Goal: Transaction & Acquisition: Purchase product/service

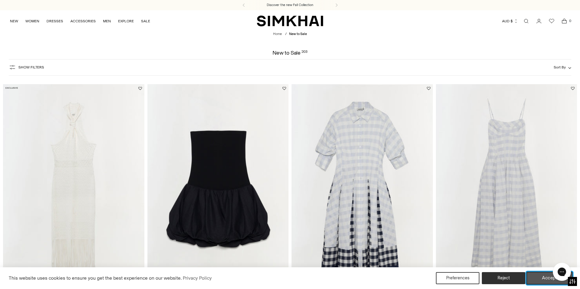
click at [430, 197] on button "Accept" at bounding box center [549, 278] width 46 height 13
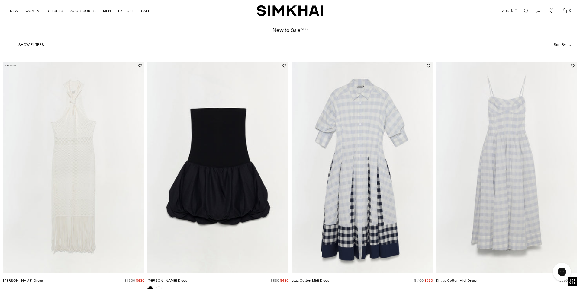
scroll to position [8, 0]
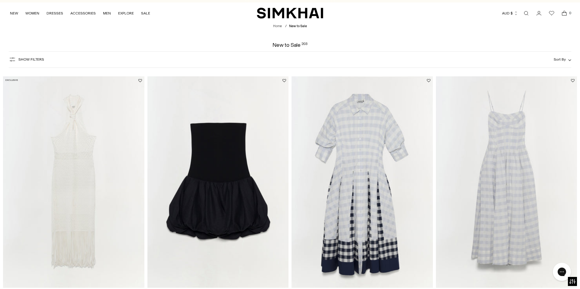
click at [430, 56] on button "Sort By" at bounding box center [563, 59] width 18 height 7
click at [430, 86] on span "Newest" at bounding box center [509, 87] width 16 height 5
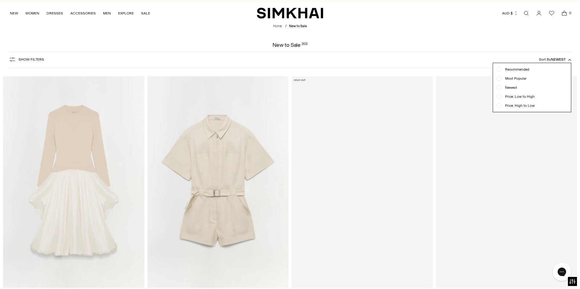
scroll to position [45, 0]
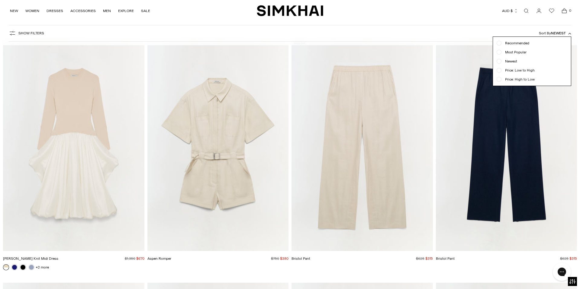
click at [276, 33] on div "Show Filters Show Filters Sort By Newest Recommended Most Popular" at bounding box center [290, 33] width 562 height 17
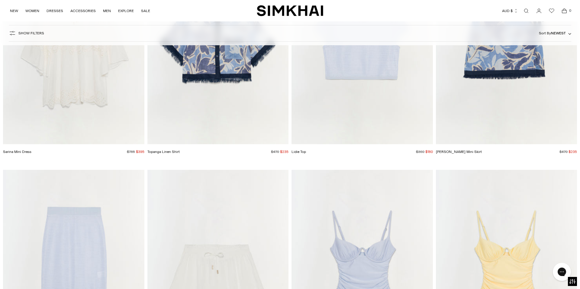
scroll to position [4367, 0]
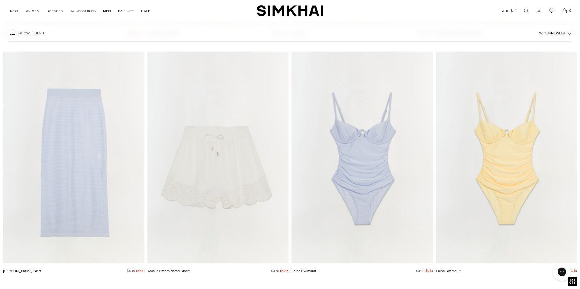
click at [430, 34] on span "Sort By Newest" at bounding box center [552, 33] width 27 height 4
click at [430, 70] on span "Price: Low to High" at bounding box center [517, 70] width 33 height 5
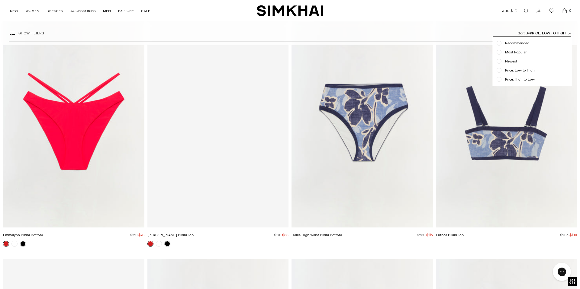
scroll to position [45, 0]
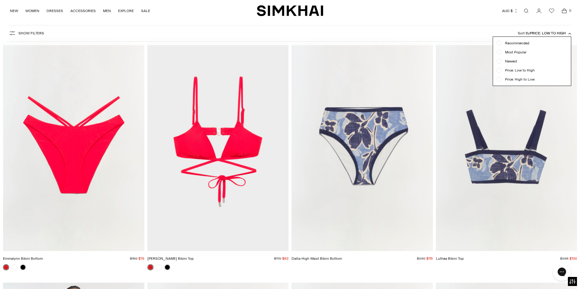
drag, startPoint x: 219, startPoint y: 169, endPoint x: 243, endPoint y: 161, distance: 25.7
click at [219, 169] on div at bounding box center [290, 144] width 580 height 289
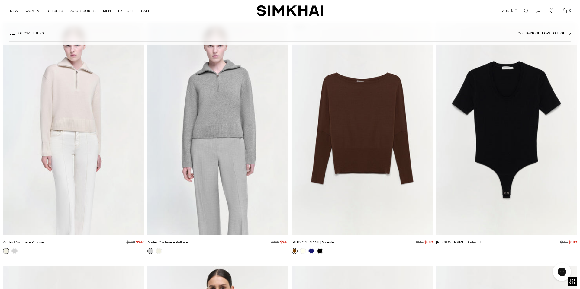
scroll to position [2697, 0]
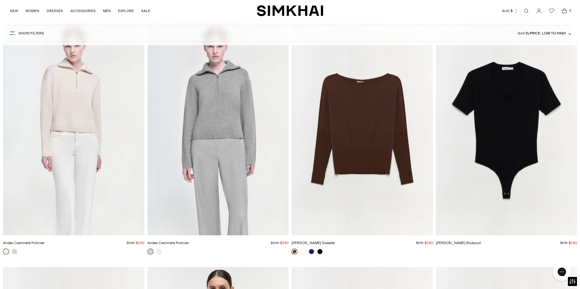
click at [0, 0] on img "Andes Cashmere Pullover" at bounding box center [0, 0] width 0 height 0
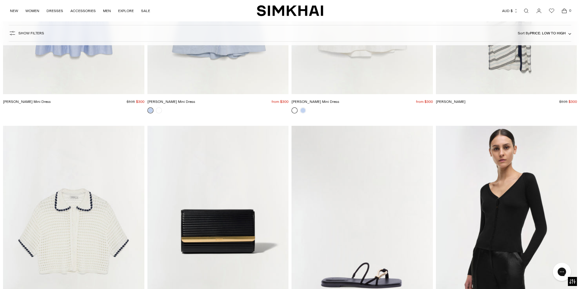
scroll to position [3828, 0]
